Goal: Go to known website: Go to known website

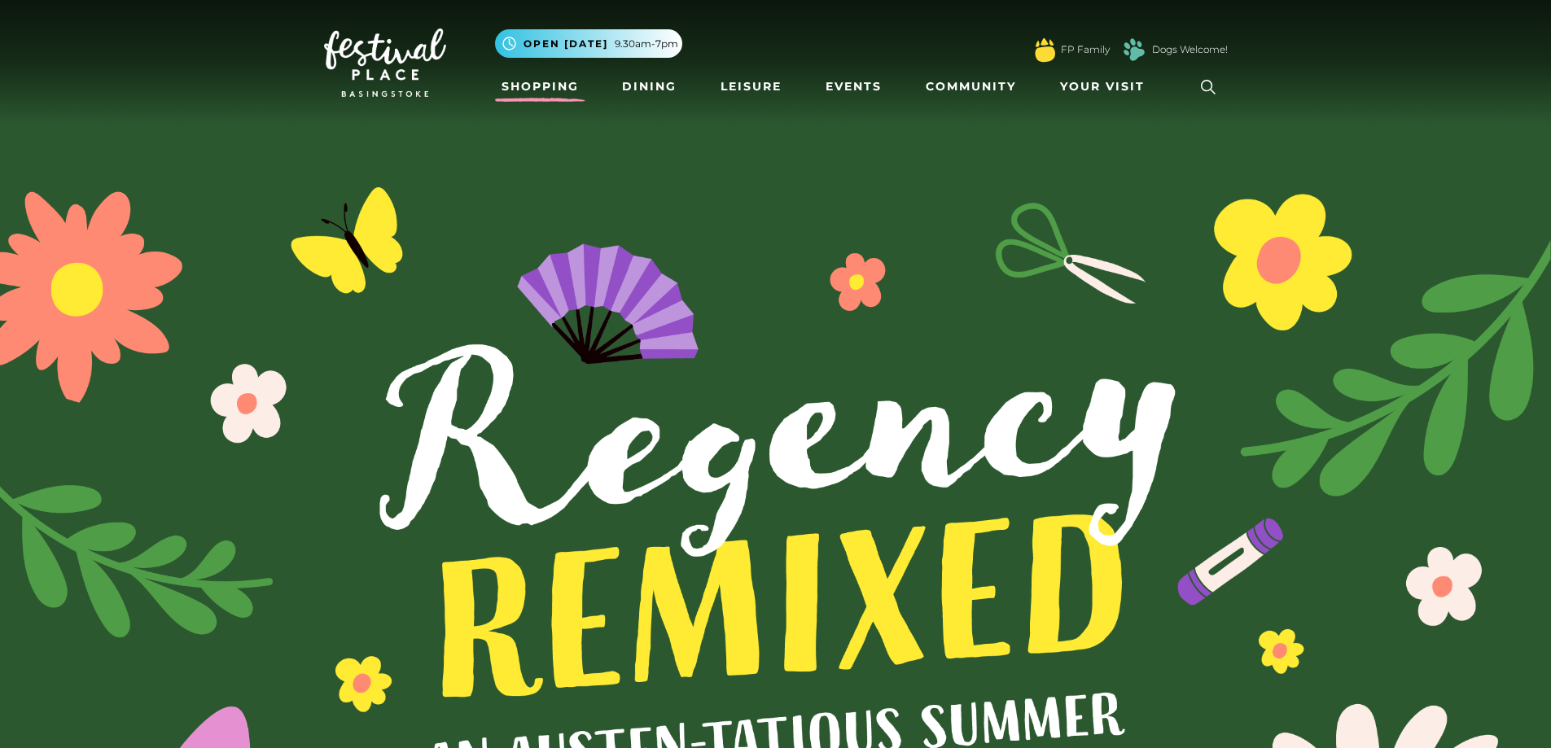
click at [538, 86] on link "Shopping" at bounding box center [540, 87] width 90 height 30
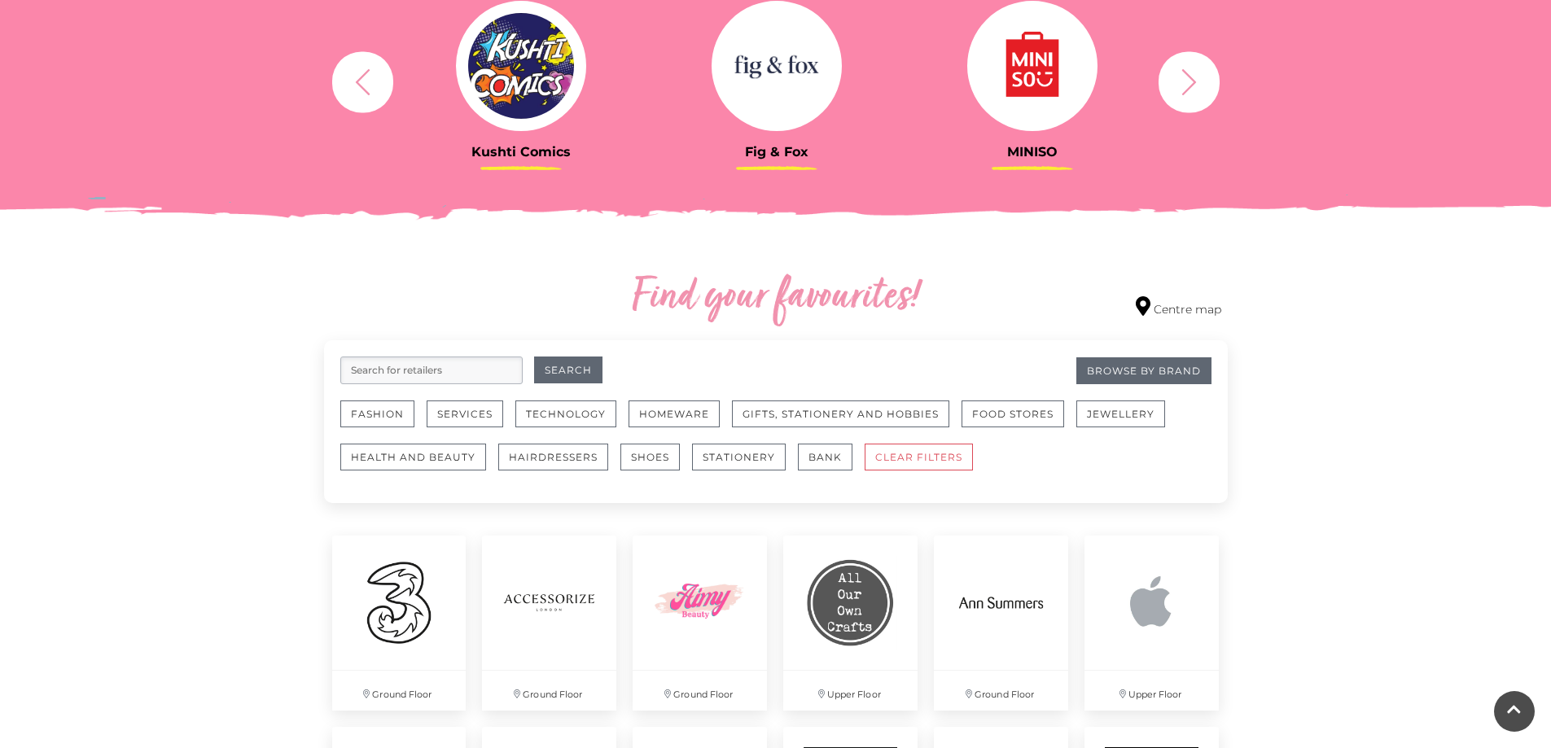
scroll to position [733, 0]
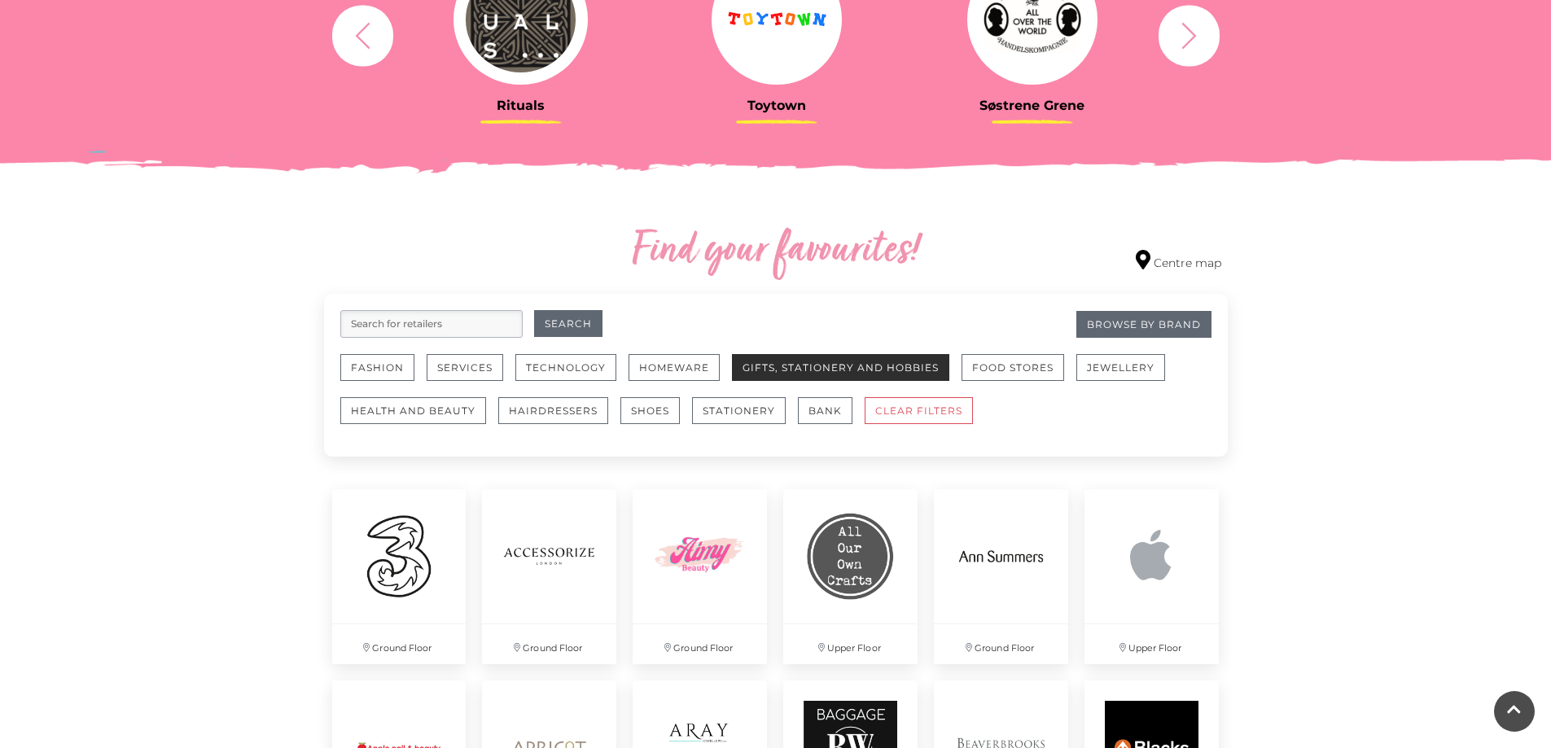
click at [848, 371] on button "Gifts, Stationery and Hobbies" at bounding box center [840, 367] width 217 height 27
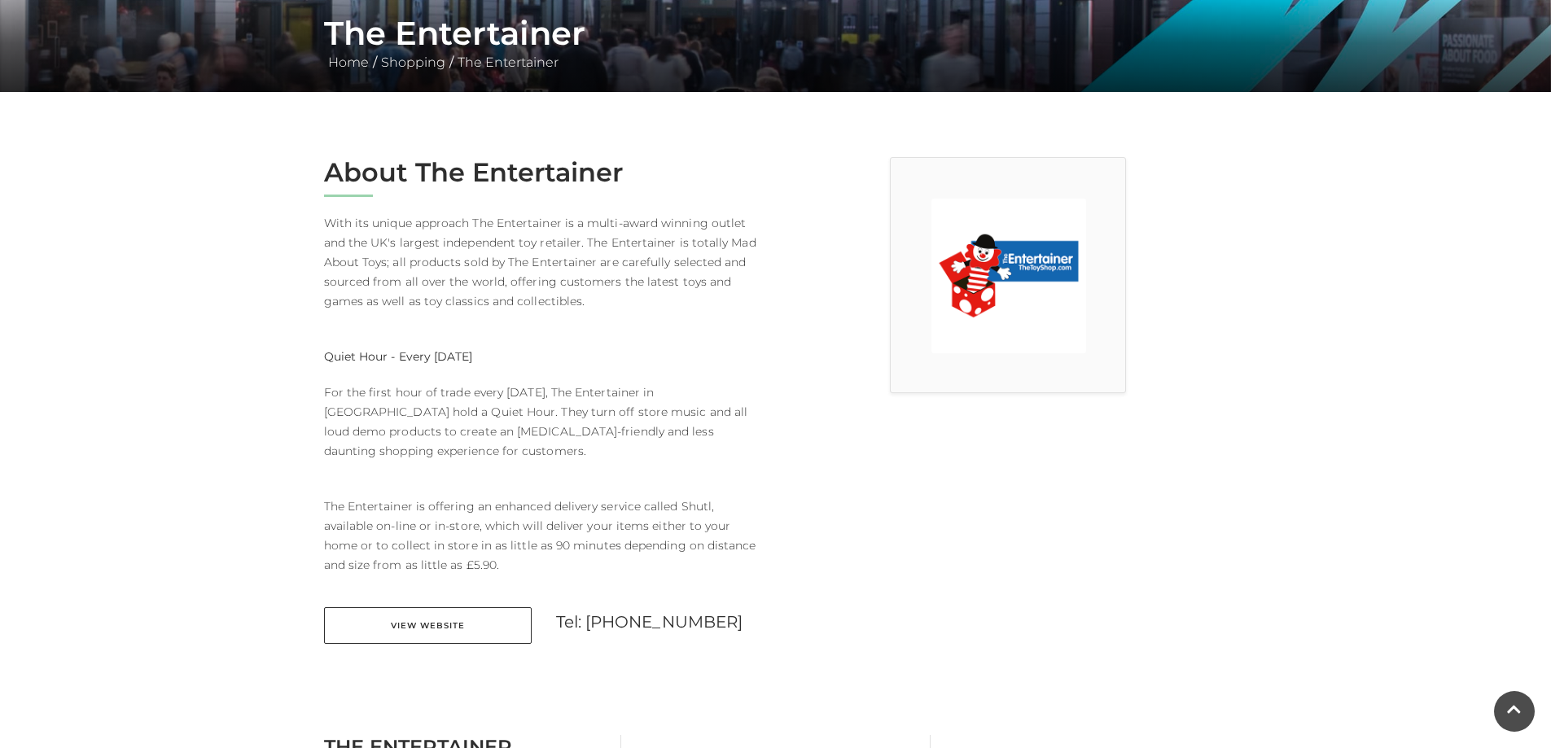
scroll to position [489, 0]
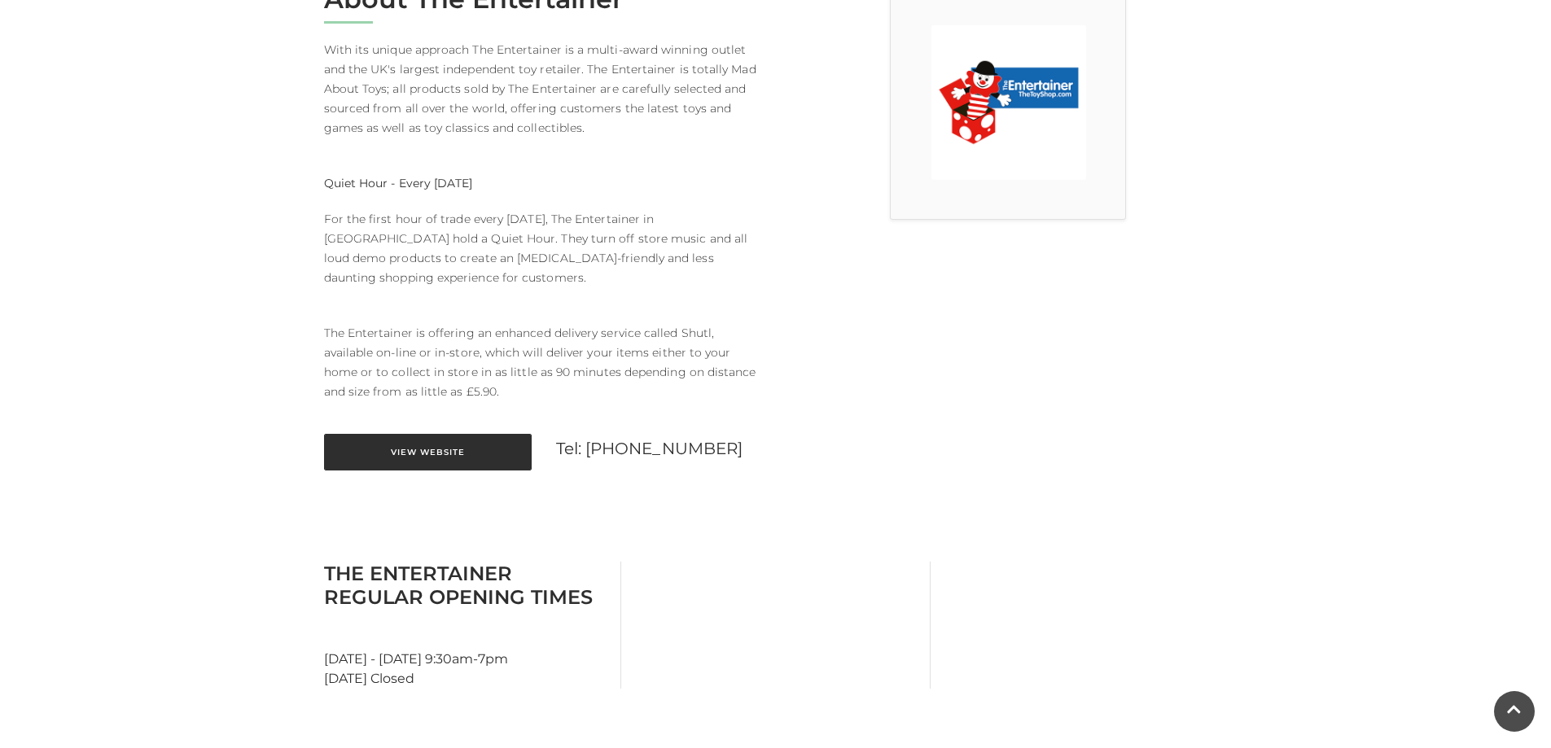
click at [438, 442] on link "View Website" at bounding box center [428, 452] width 208 height 37
